Goal: Task Accomplishment & Management: Use online tool/utility

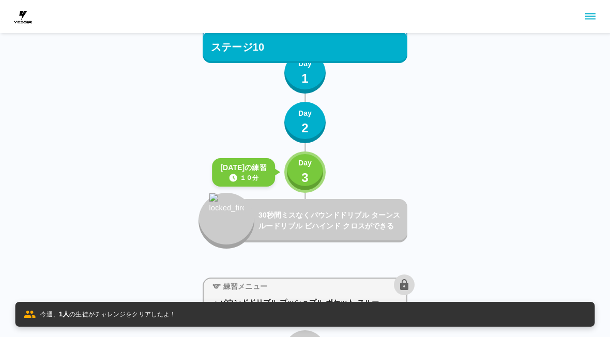
scroll to position [6989, 0]
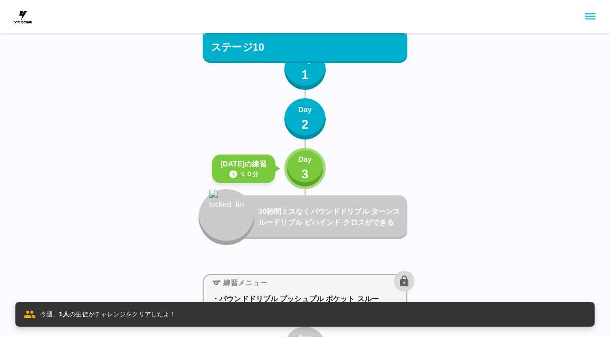
click at [296, 185] on button "Day 3" at bounding box center [304, 168] width 41 height 41
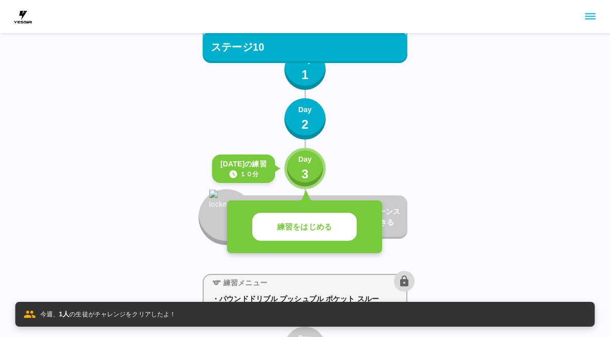
click at [319, 231] on p "練習をはじめる" at bounding box center [304, 227] width 55 height 12
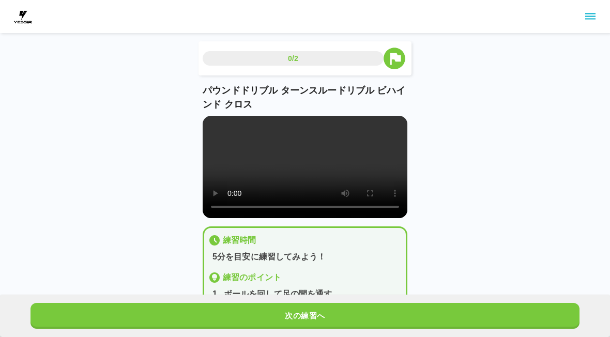
click at [315, 322] on button "次の練習へ" at bounding box center [304, 316] width 549 height 26
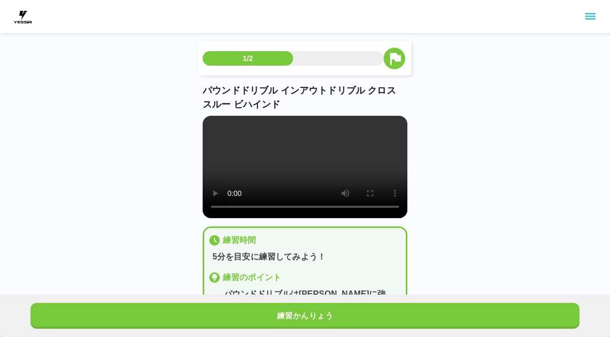
click at [314, 321] on button "練習かんりょう" at bounding box center [304, 316] width 549 height 26
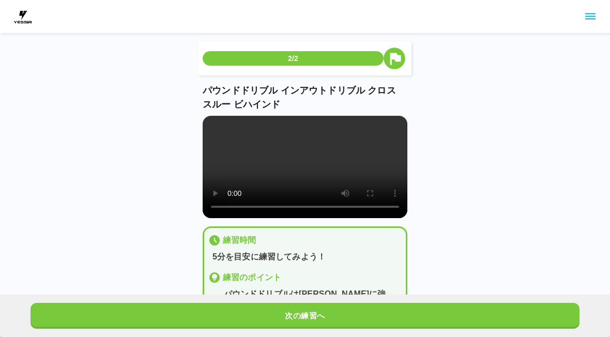
click at [320, 321] on button "次の練習へ" at bounding box center [304, 316] width 549 height 26
click at [320, 320] on button "次の練習へ" at bounding box center [304, 316] width 549 height 26
click at [322, 317] on button "次の練習へ" at bounding box center [304, 316] width 549 height 26
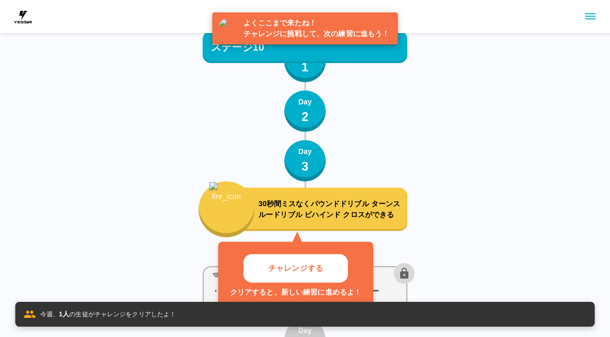
scroll to position [7042, 0]
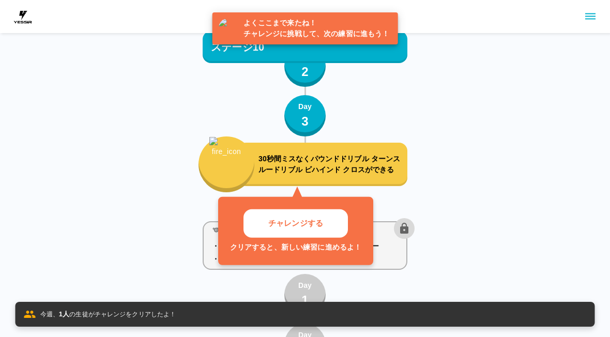
click at [329, 218] on button "チャレンジする" at bounding box center [295, 223] width 104 height 28
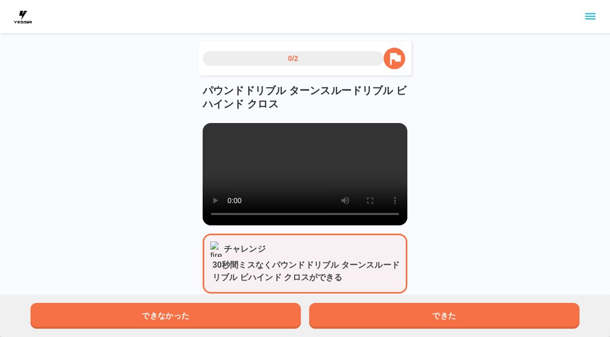
click at [415, 320] on button "できた" at bounding box center [444, 316] width 270 height 26
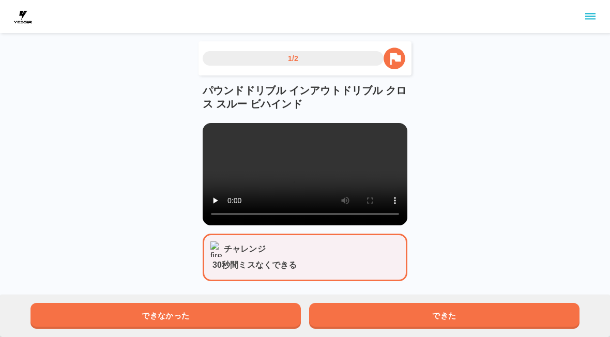
click at [415, 320] on button "できた" at bounding box center [444, 316] width 270 height 26
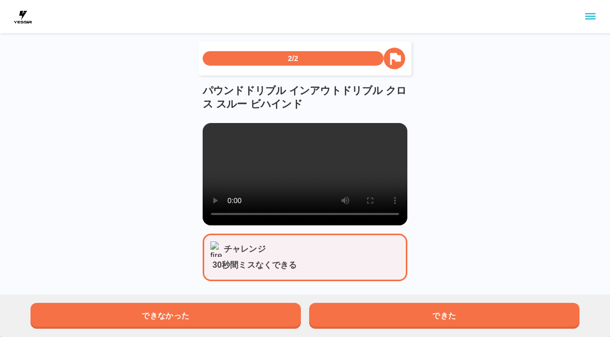
click at [420, 311] on button "できた" at bounding box center [444, 316] width 270 height 26
click at [419, 314] on button "できた" at bounding box center [444, 316] width 270 height 26
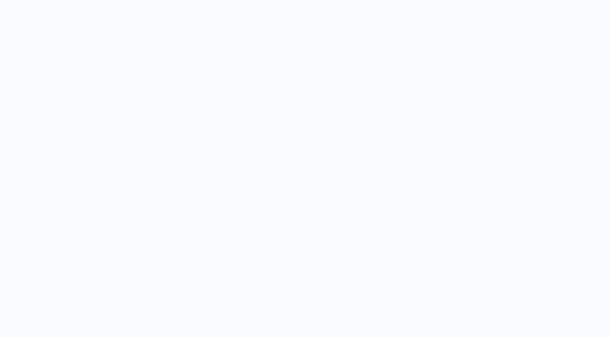
click at [466, 190] on html "スゴイネ！ おめでとう 次の練習にすすもう！ とじる" at bounding box center [305, 95] width 610 height 190
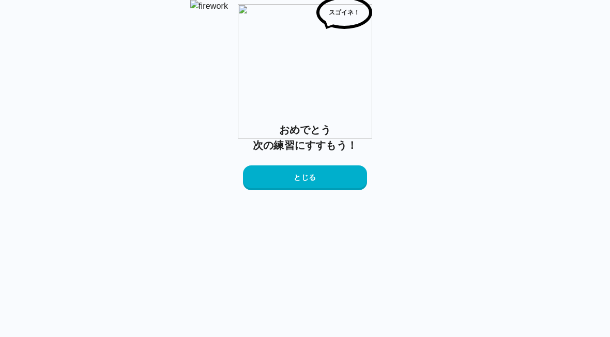
click at [325, 190] on button "とじる" at bounding box center [305, 177] width 124 height 25
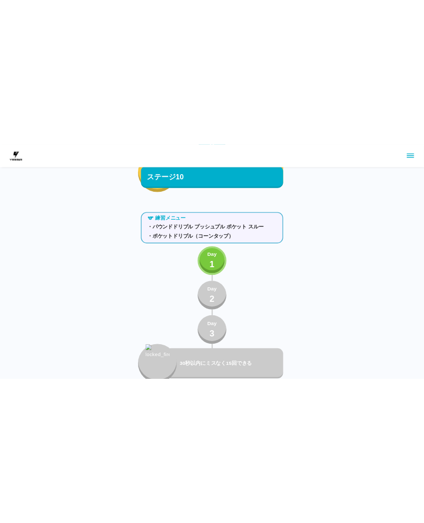
scroll to position [6979, 0]
